Goal: Task Accomplishment & Management: Manage account settings

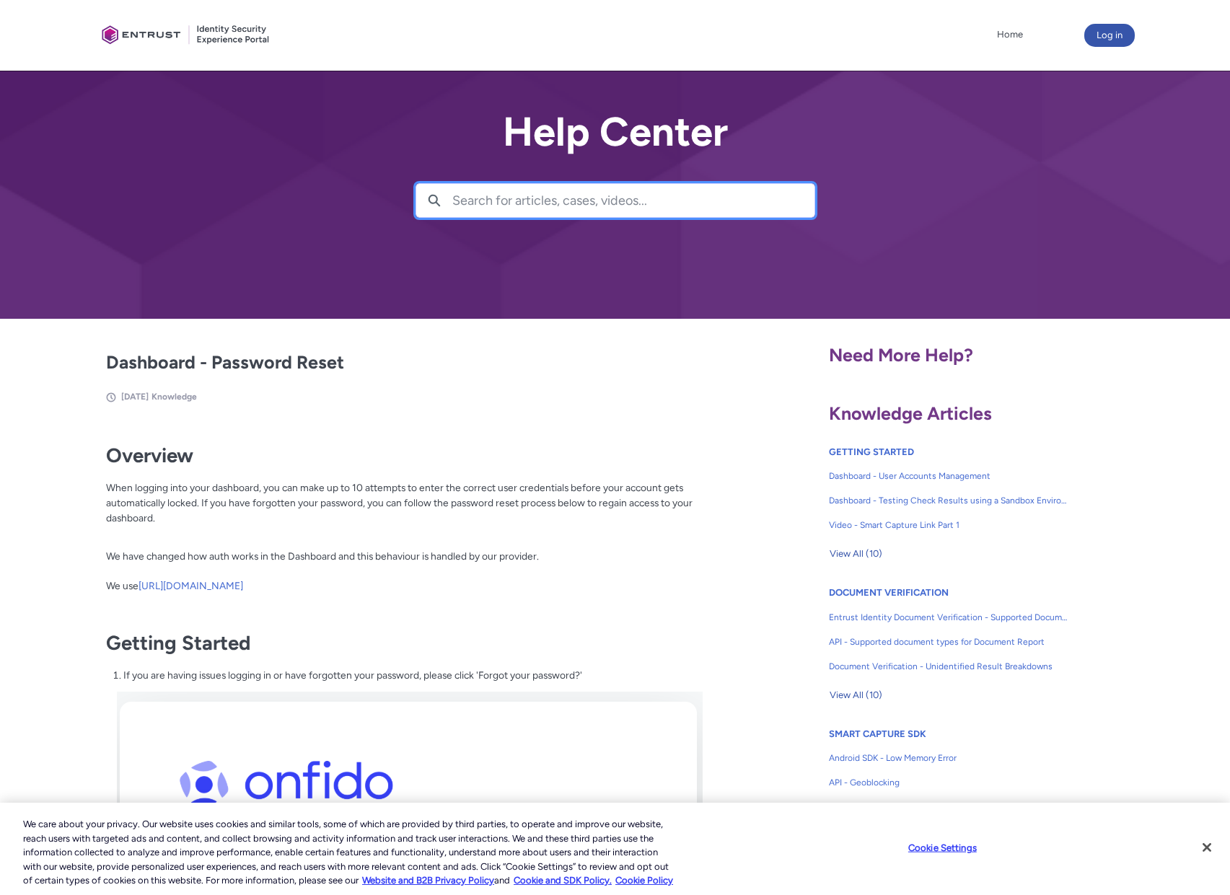
click at [506, 217] on input "Search for articles, cases, videos..." at bounding box center [633, 200] width 362 height 33
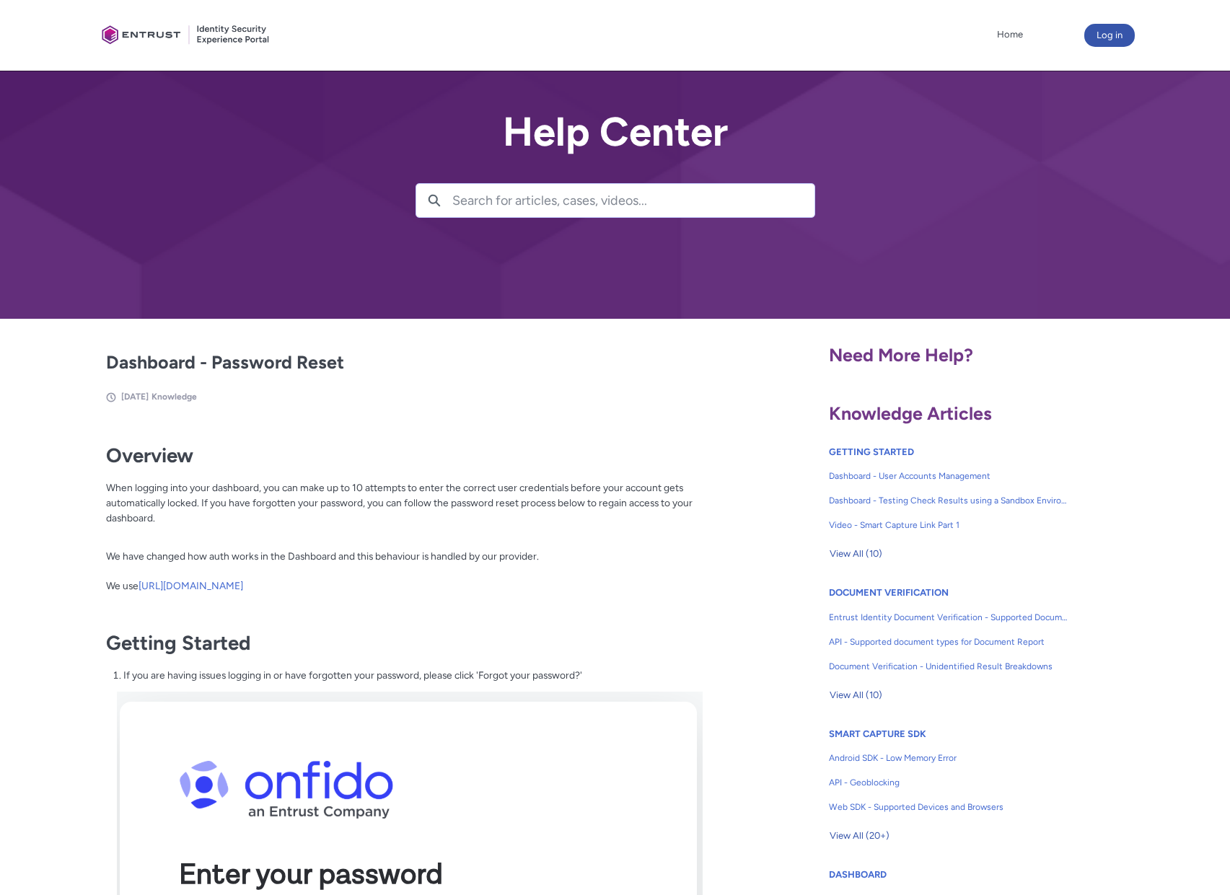
click at [502, 217] on input "Search for articles, cases, videos..." at bounding box center [633, 200] width 362 height 33
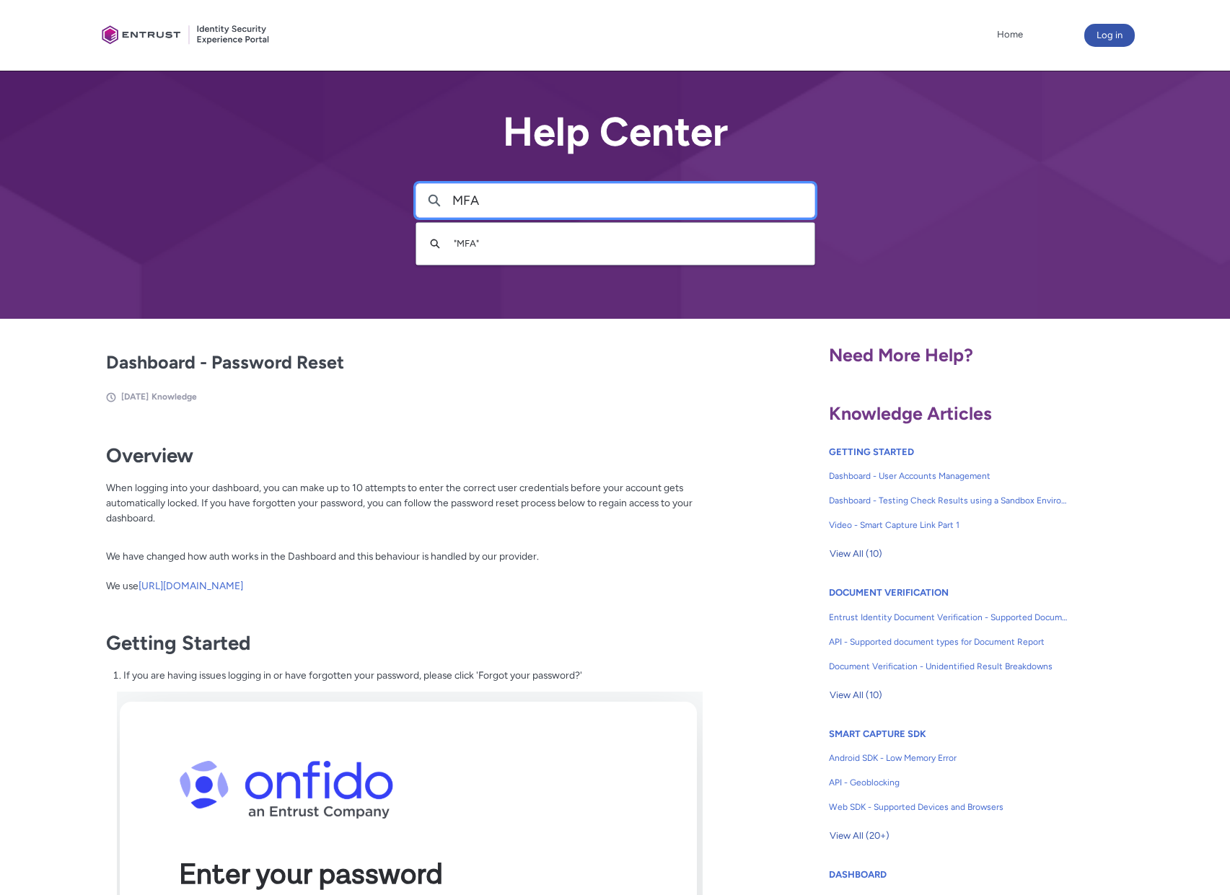
type input "MFA"
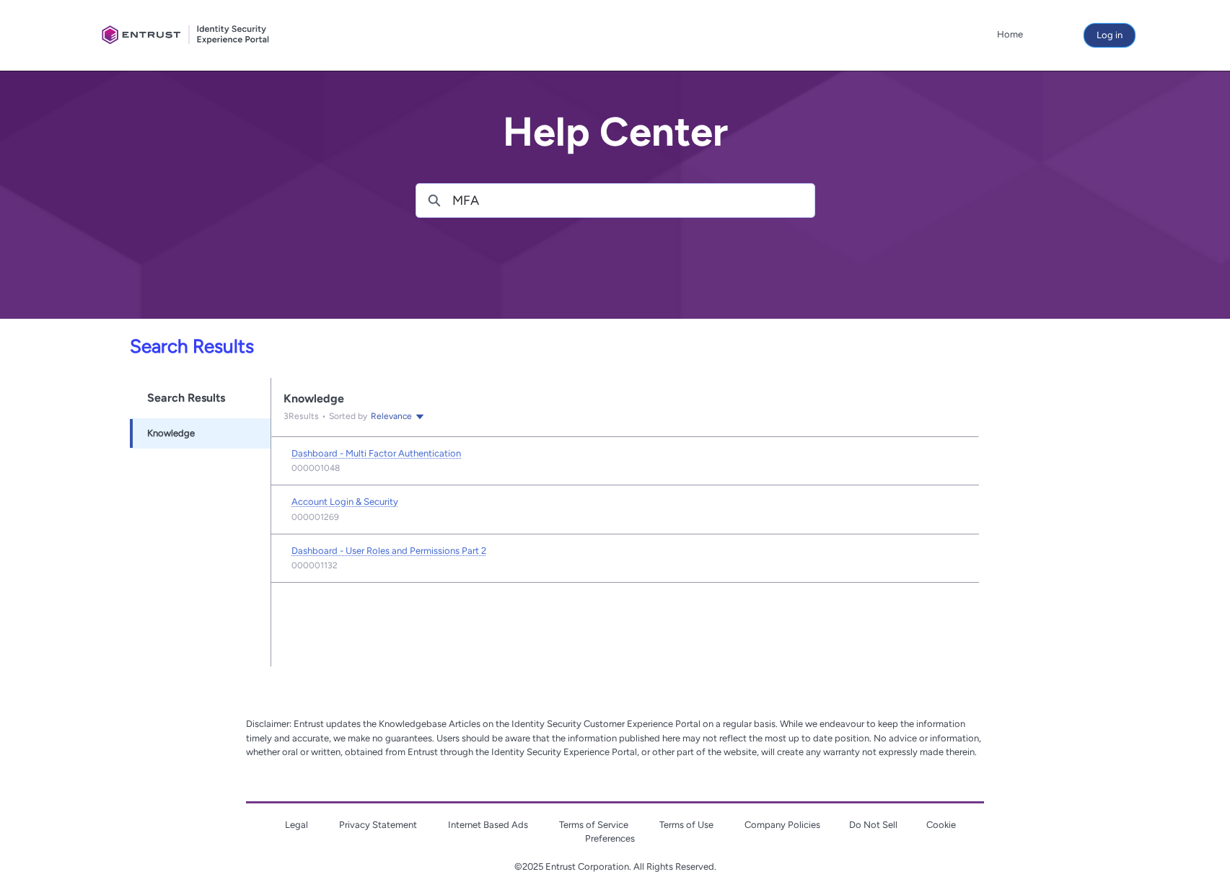
click at [1093, 37] on button "Log in" at bounding box center [1109, 35] width 50 height 23
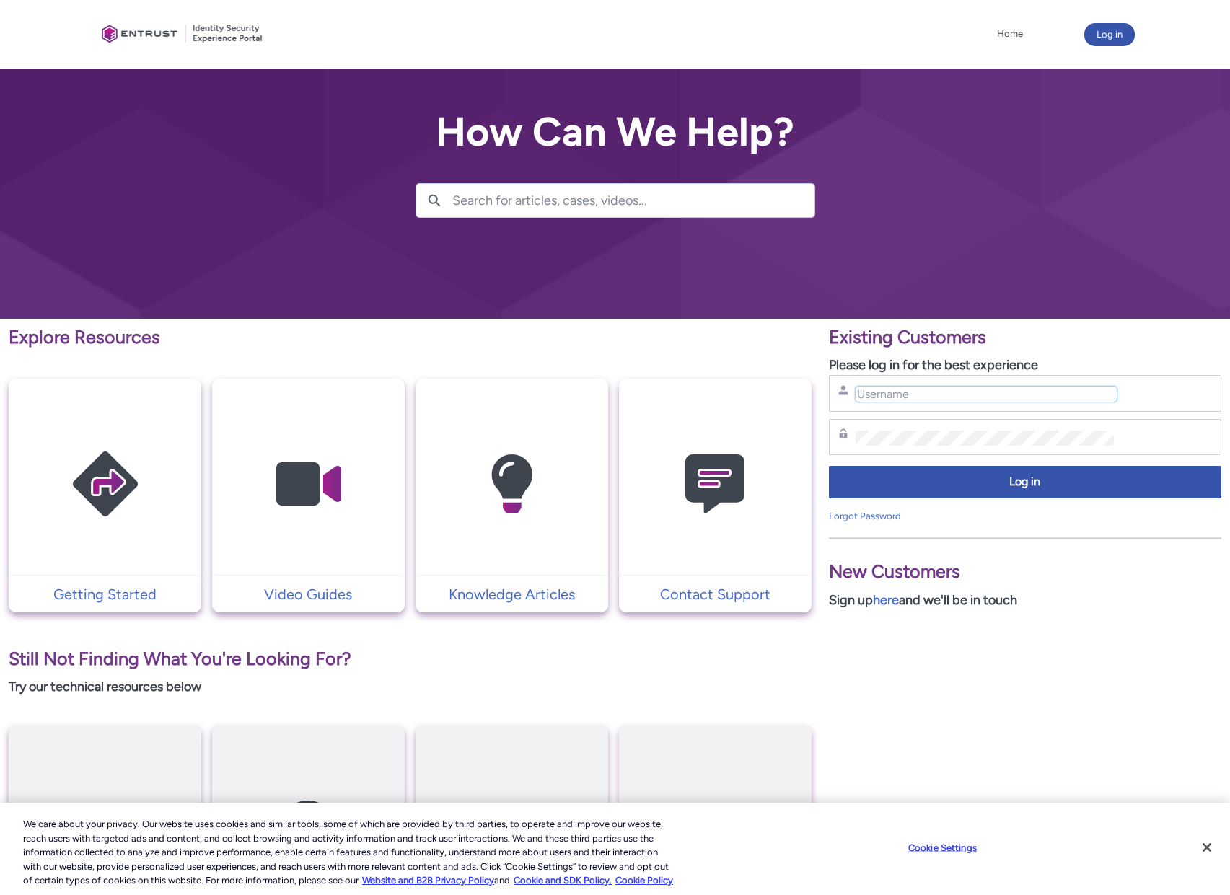
click at [915, 402] on input "Username" at bounding box center [986, 394] width 262 height 15
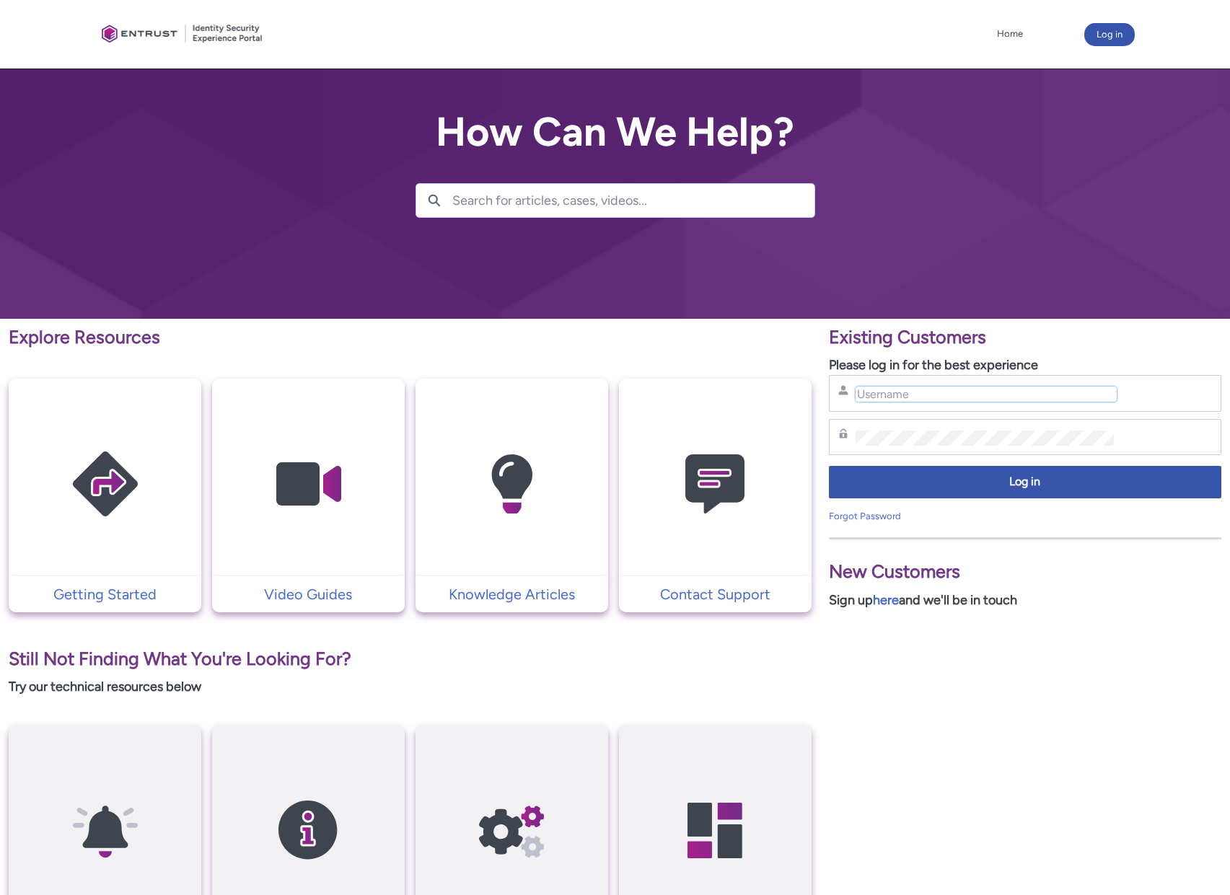
click at [917, 402] on input "Username" at bounding box center [986, 394] width 262 height 15
type input "[PERSON_NAME][EMAIL_ADDRESS][DOMAIN_NAME]"
click at [876, 456] on div "Password" at bounding box center [1025, 437] width 392 height 37
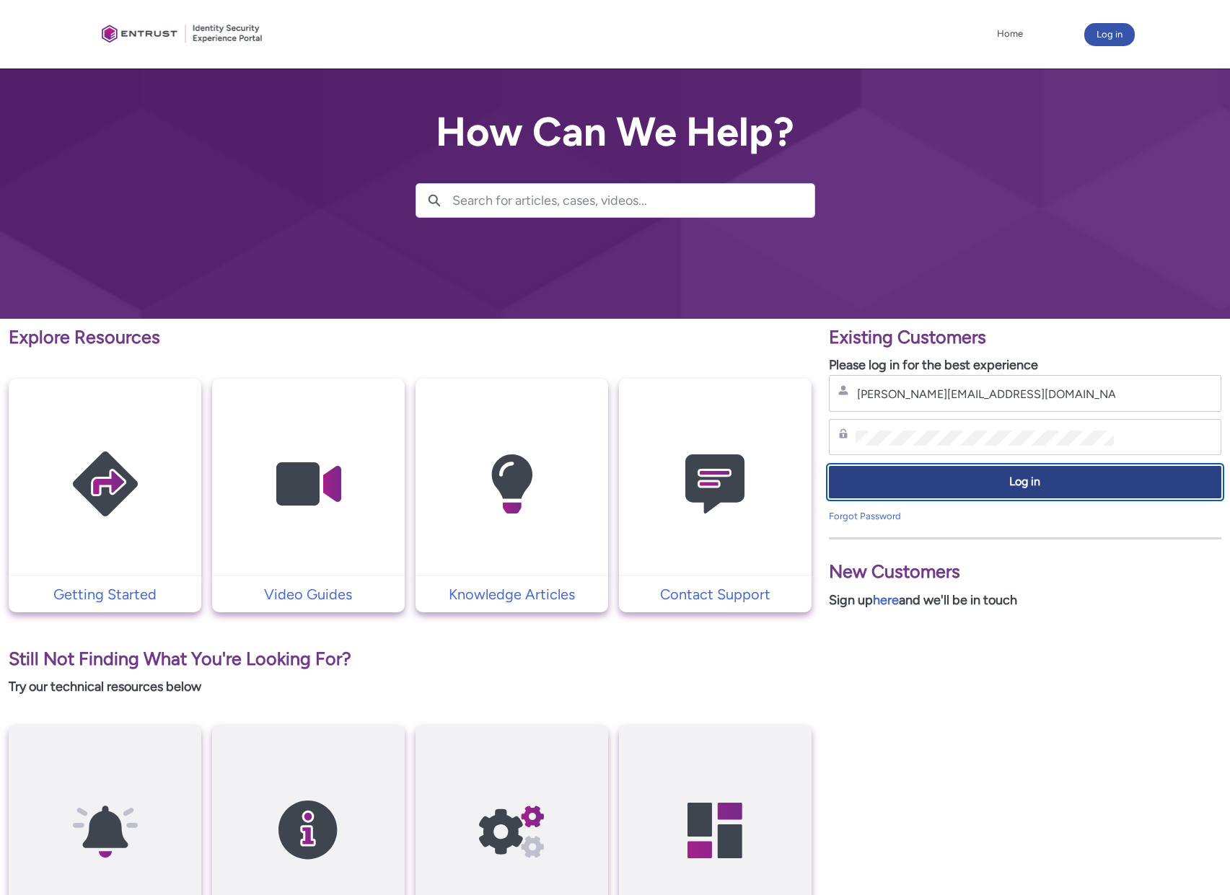
click at [1101, 490] on span "Log in" at bounding box center [1025, 482] width 374 height 17
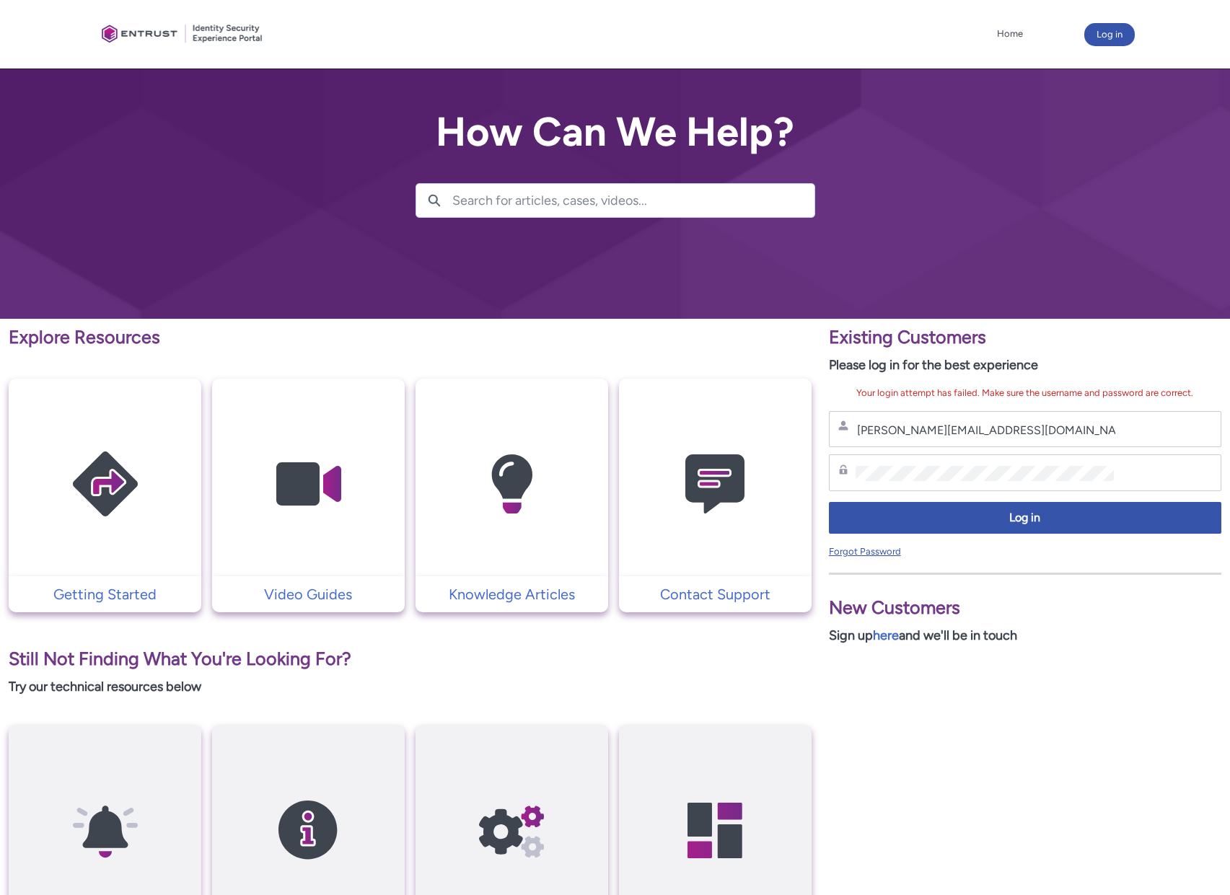
click at [869, 557] on link "Forgot Password" at bounding box center [865, 551] width 72 height 11
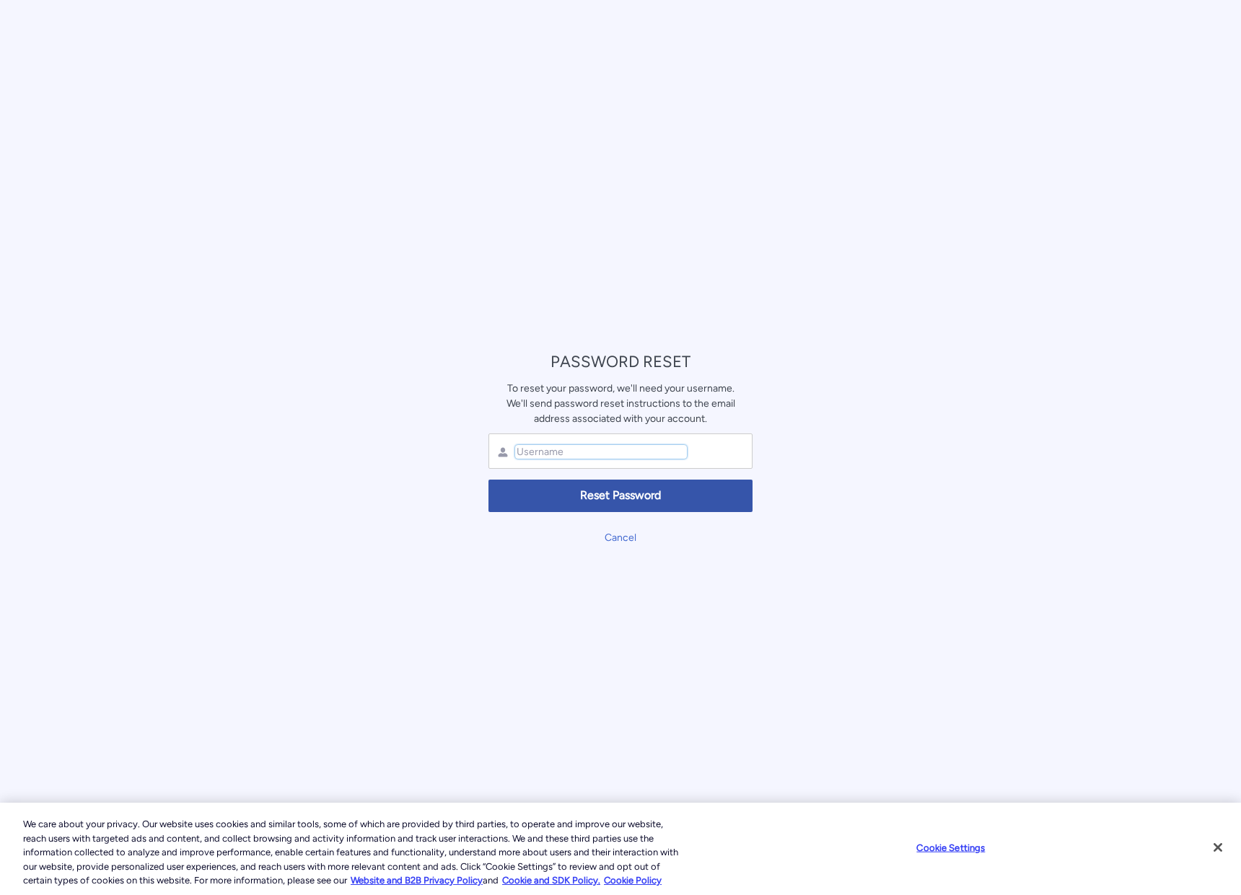
click at [578, 453] on input "text" at bounding box center [601, 452] width 172 height 14
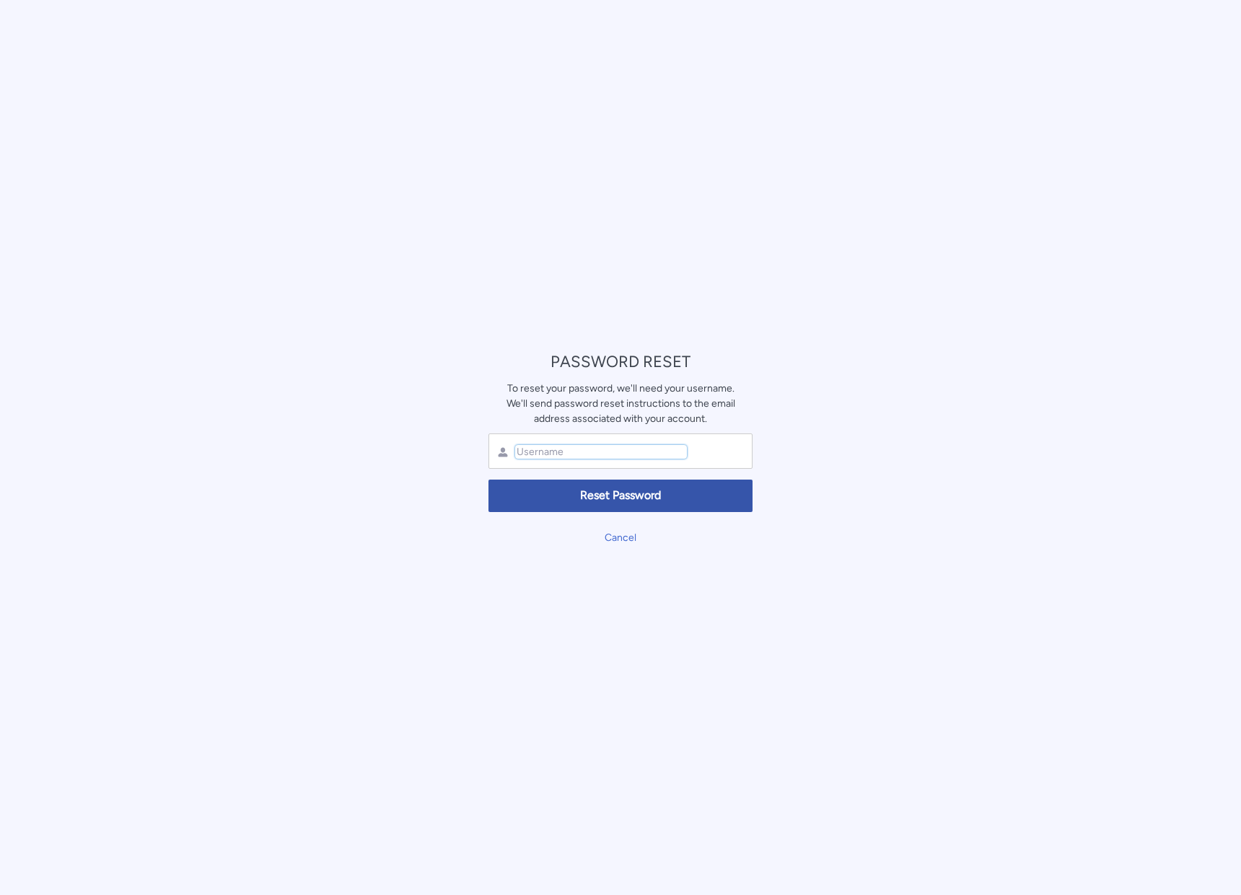
click at [544, 447] on input "text" at bounding box center [601, 452] width 172 height 14
type input "[PERSON_NAME][EMAIL_ADDRESS][DOMAIN_NAME]"
click at [325, 462] on div "PASSWORD RESET To reset your password, we'll need your username. We'll send pas…" at bounding box center [620, 447] width 1241 height 895
click at [566, 494] on span "Reset Password" at bounding box center [620, 496] width 245 height 17
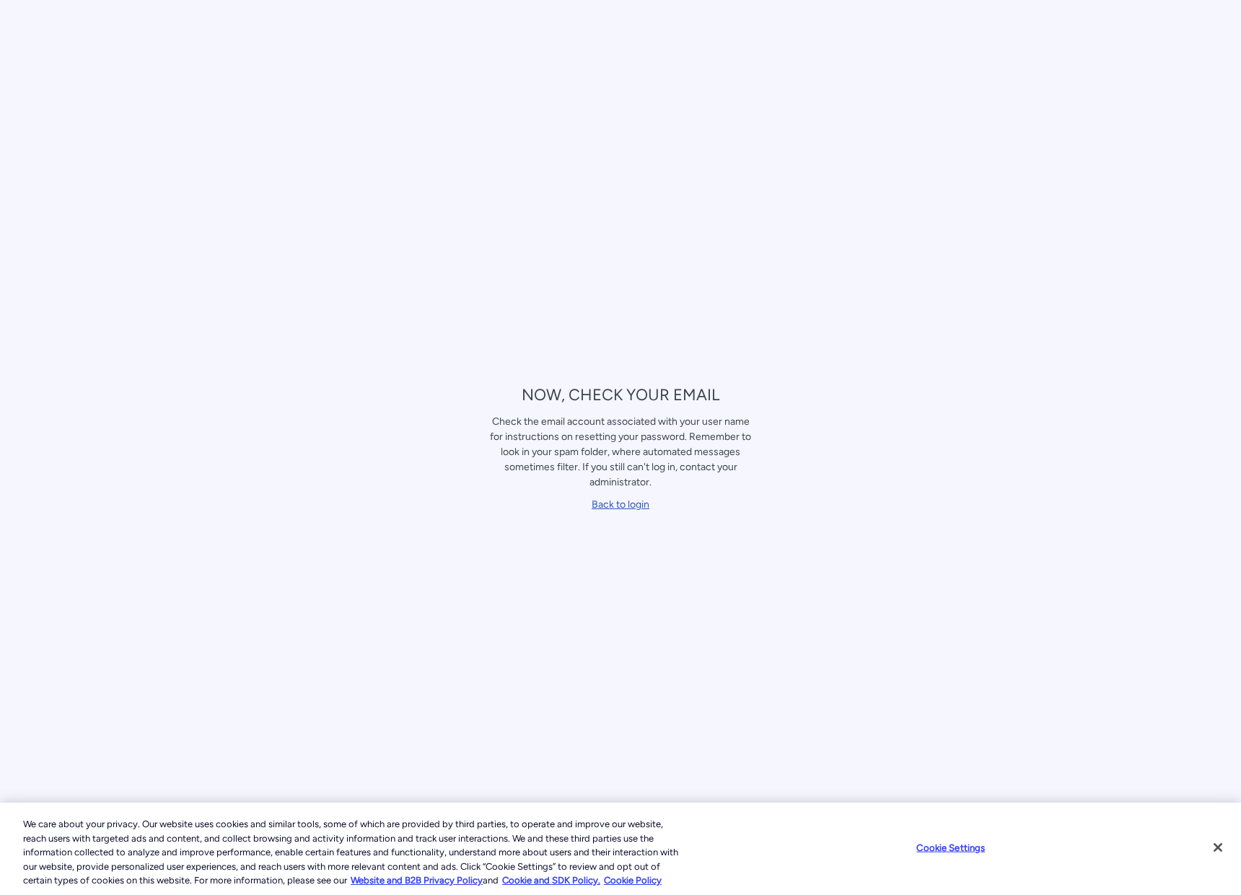
click at [618, 506] on link "Back to login" at bounding box center [620, 504] width 58 height 12
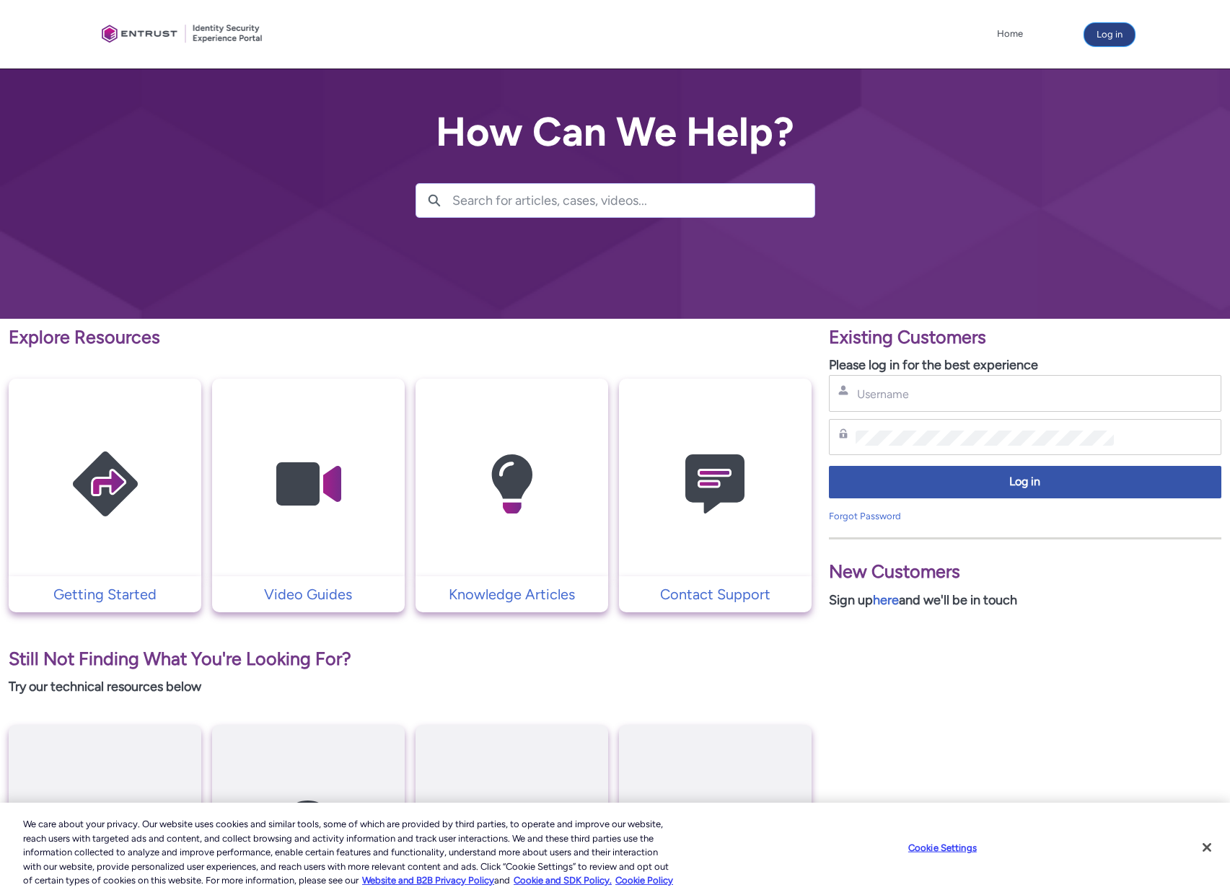
click at [1094, 32] on button "Log in" at bounding box center [1109, 34] width 50 height 23
